Goal: Task Accomplishment & Management: Complete application form

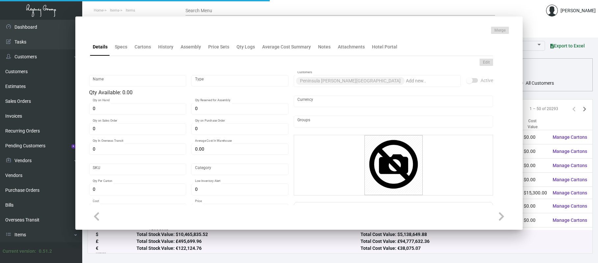
type input "Breakfast Doorhanger Mohawk"
type input "Inventory Assembly"
type input "2,750"
type input "$ 0.00"
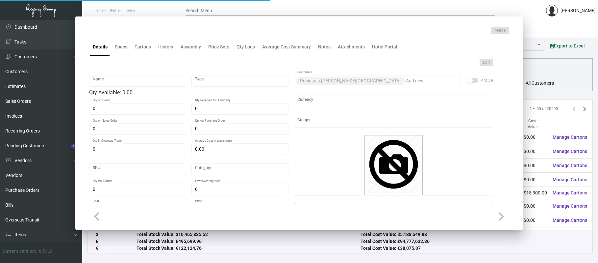
type input "2561"
type input "Standard"
type input "250"
type input "$ 0.11733"
type input "$ 0.40"
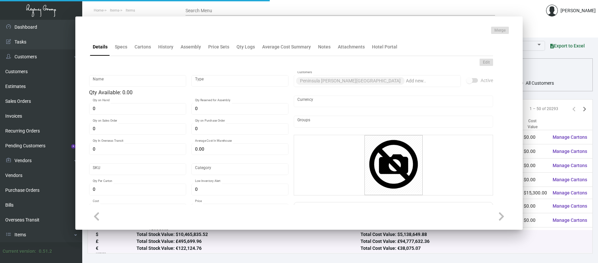
type textarea "Breakfast Door Knob Hanger Size: 8.125 x 12.875, Ink 1/1 Black, Custom die cut …"
checkbox input "true"
type input "United States Dollar $"
